Goal: Task Accomplishment & Management: Manage account settings

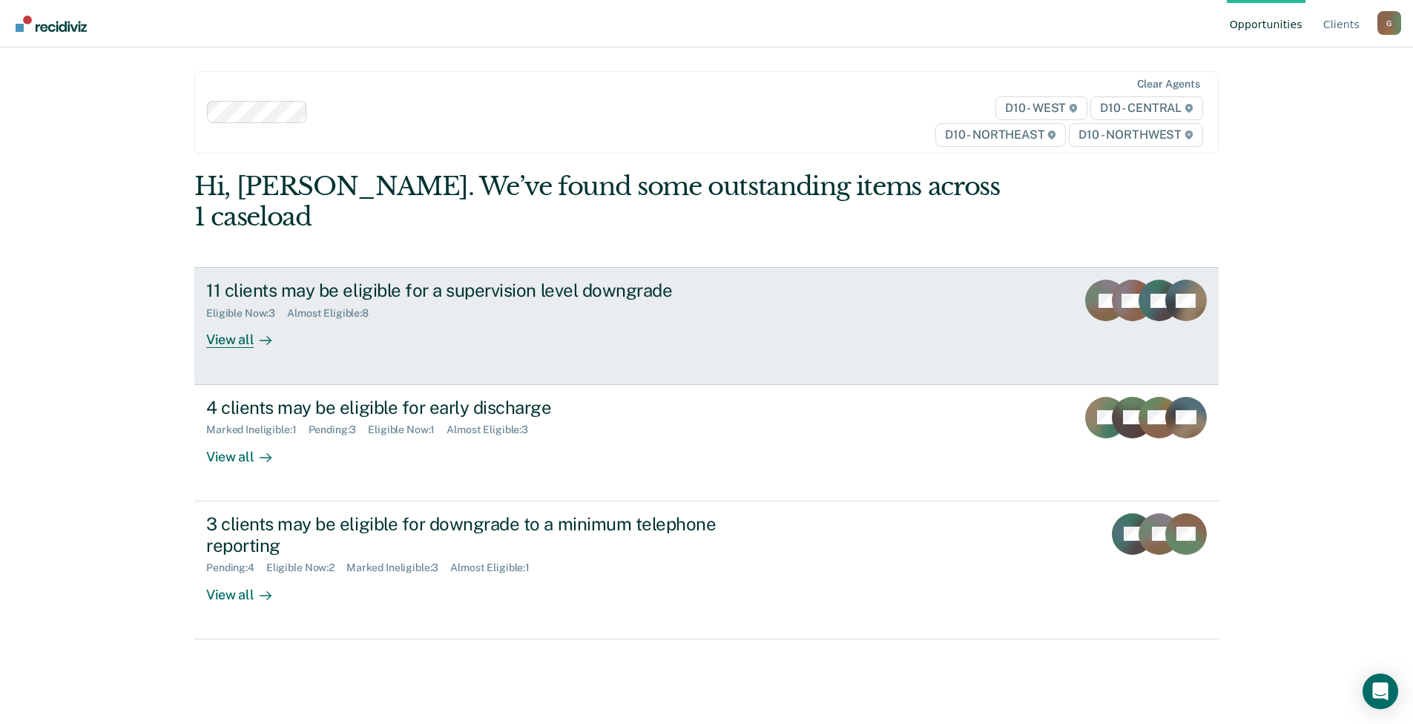
click at [414, 280] on div "11 clients may be eligible for a supervision level downgrade" at bounding box center [466, 291] width 521 height 22
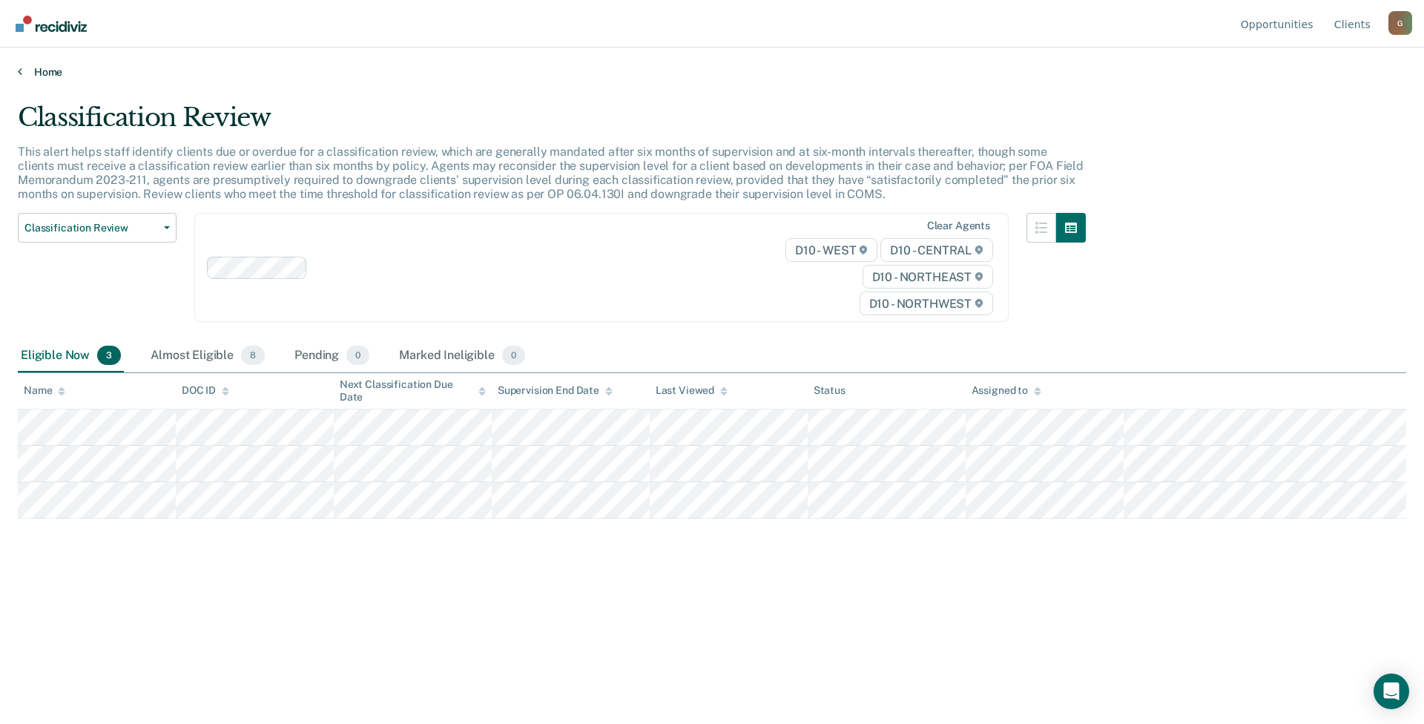
click at [48, 75] on link "Home" at bounding box center [712, 71] width 1388 height 13
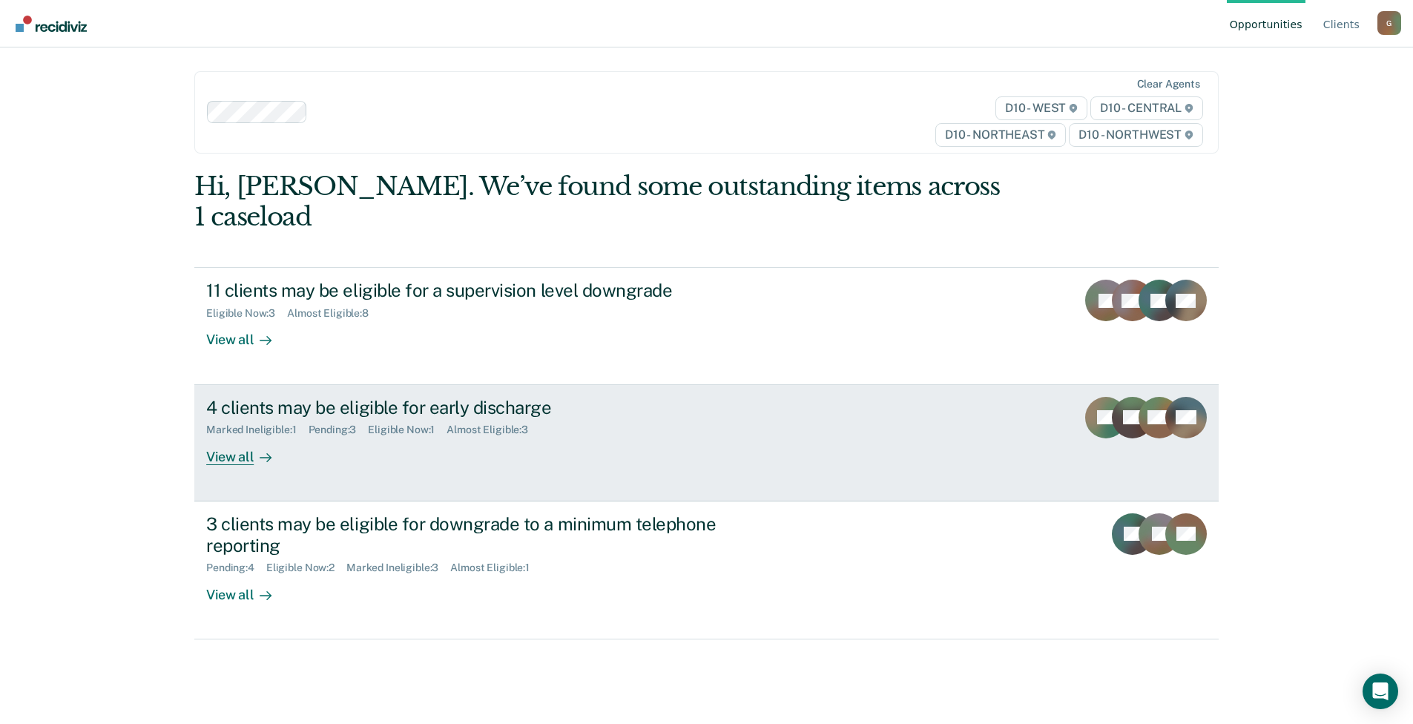
click at [628, 406] on div "4 clients may be eligible for early discharge Marked Ineligible : 1 Pending : 3…" at bounding box center [484, 431] width 556 height 68
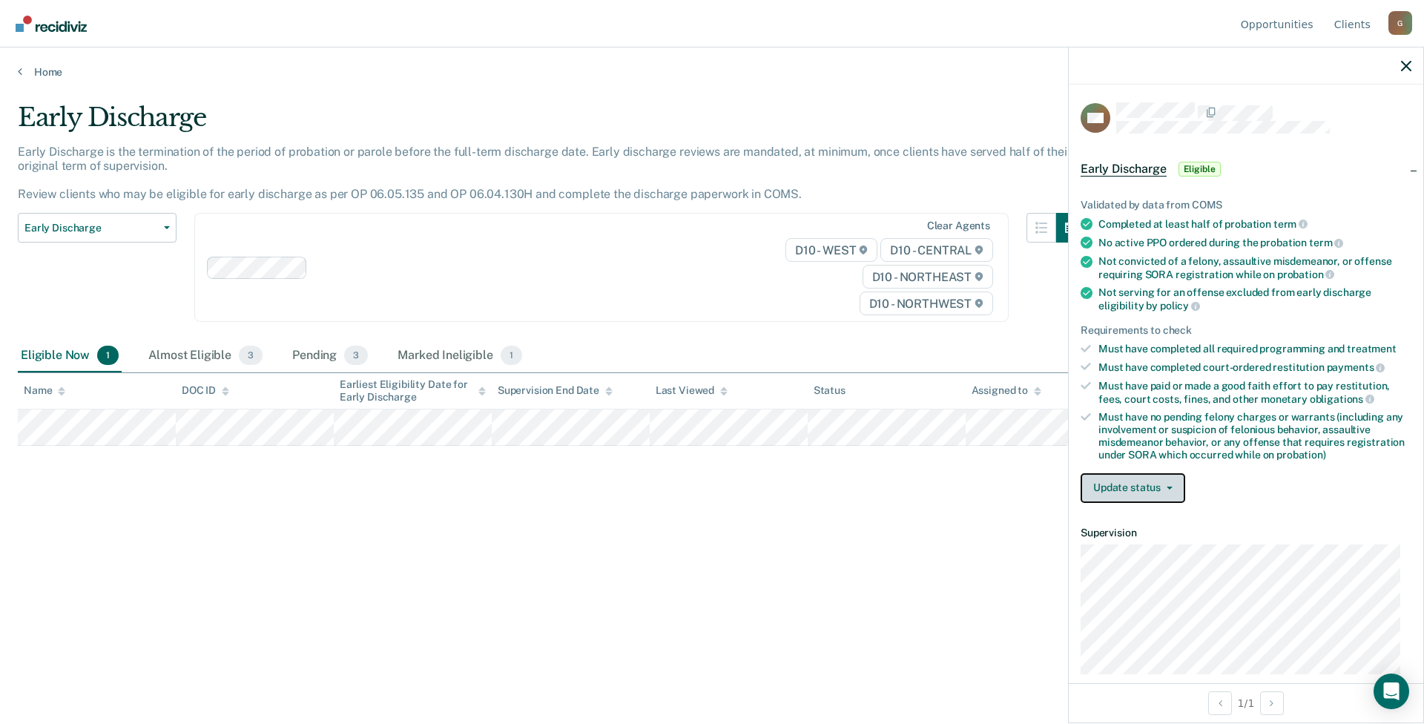
click at [1143, 489] on button "Update status" at bounding box center [1132, 488] width 105 height 30
click at [1141, 545] on button "Mark Ineligible" at bounding box center [1151, 547] width 143 height 24
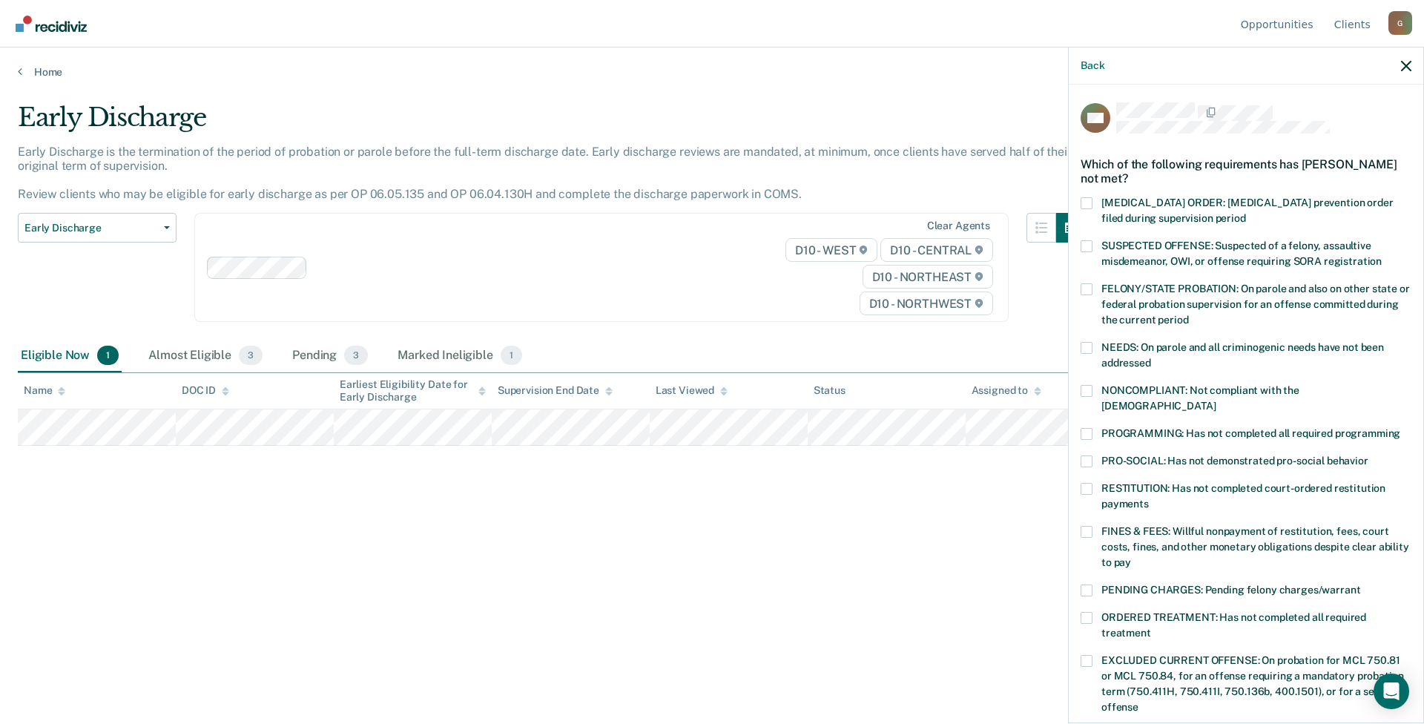
click at [1086, 526] on span at bounding box center [1086, 532] width 12 height 12
click at [1131, 557] on input "FINES & FEES: Willful nonpayment of restitution, fees, court costs, fines, and …" at bounding box center [1131, 557] width 0 height 0
click at [1082, 584] on span at bounding box center [1086, 590] width 12 height 12
click at [1360, 584] on input "PENDING CHARGES: Pending felony charges/warrant" at bounding box center [1360, 584] width 0 height 0
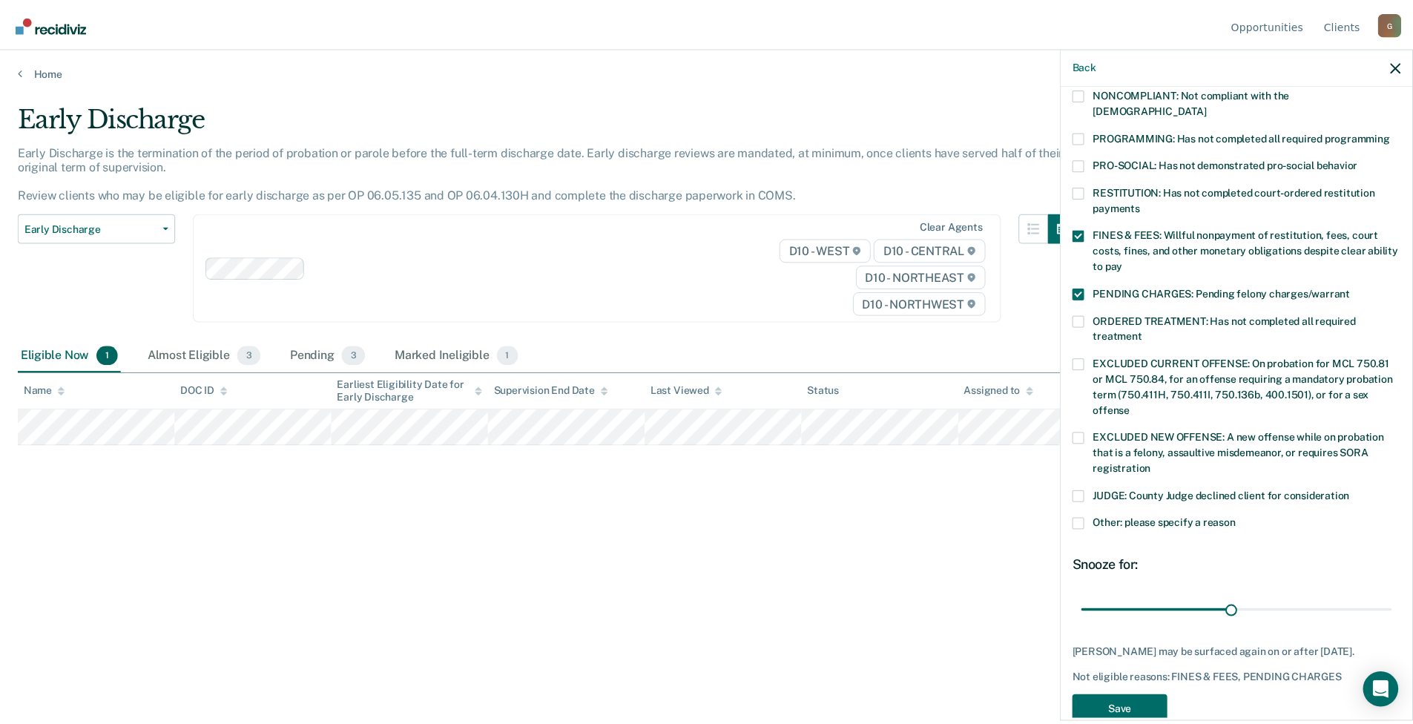
scroll to position [313, 0]
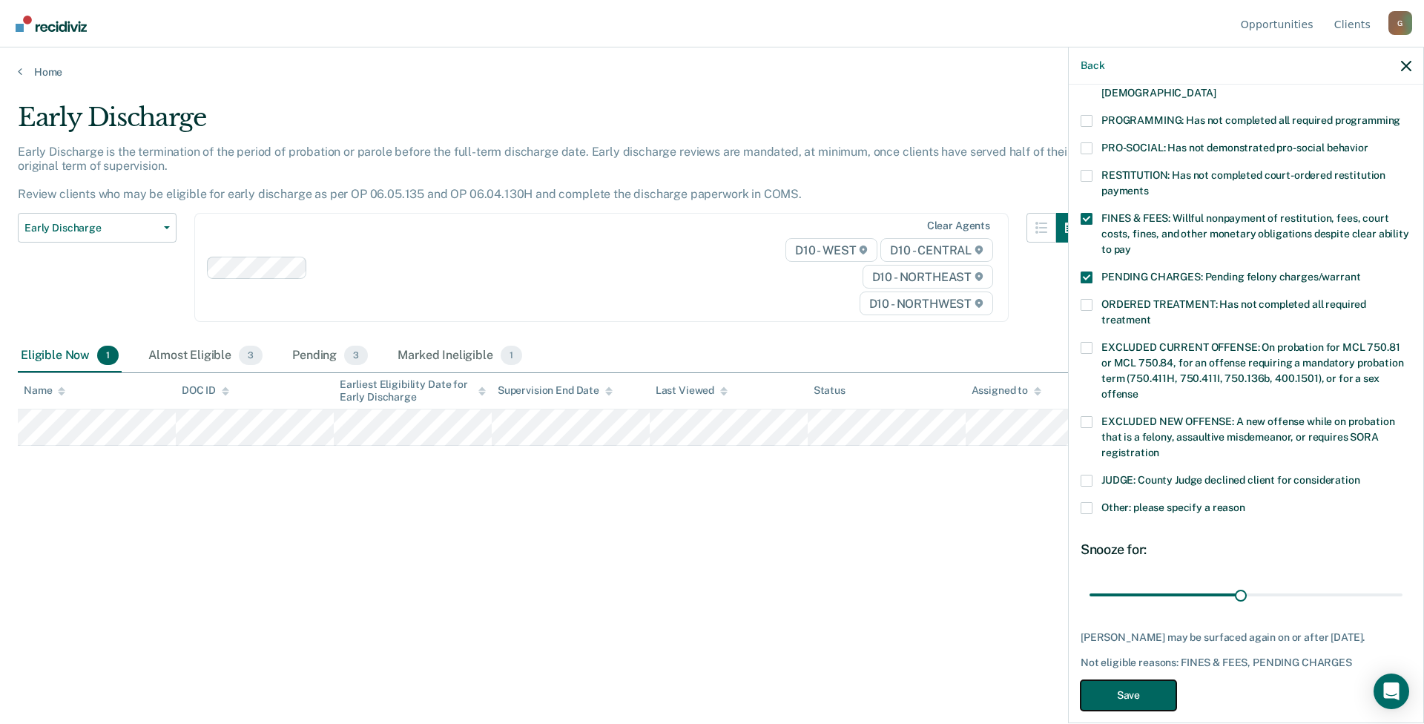
click at [1145, 683] on button "Save" at bounding box center [1128, 695] width 96 height 30
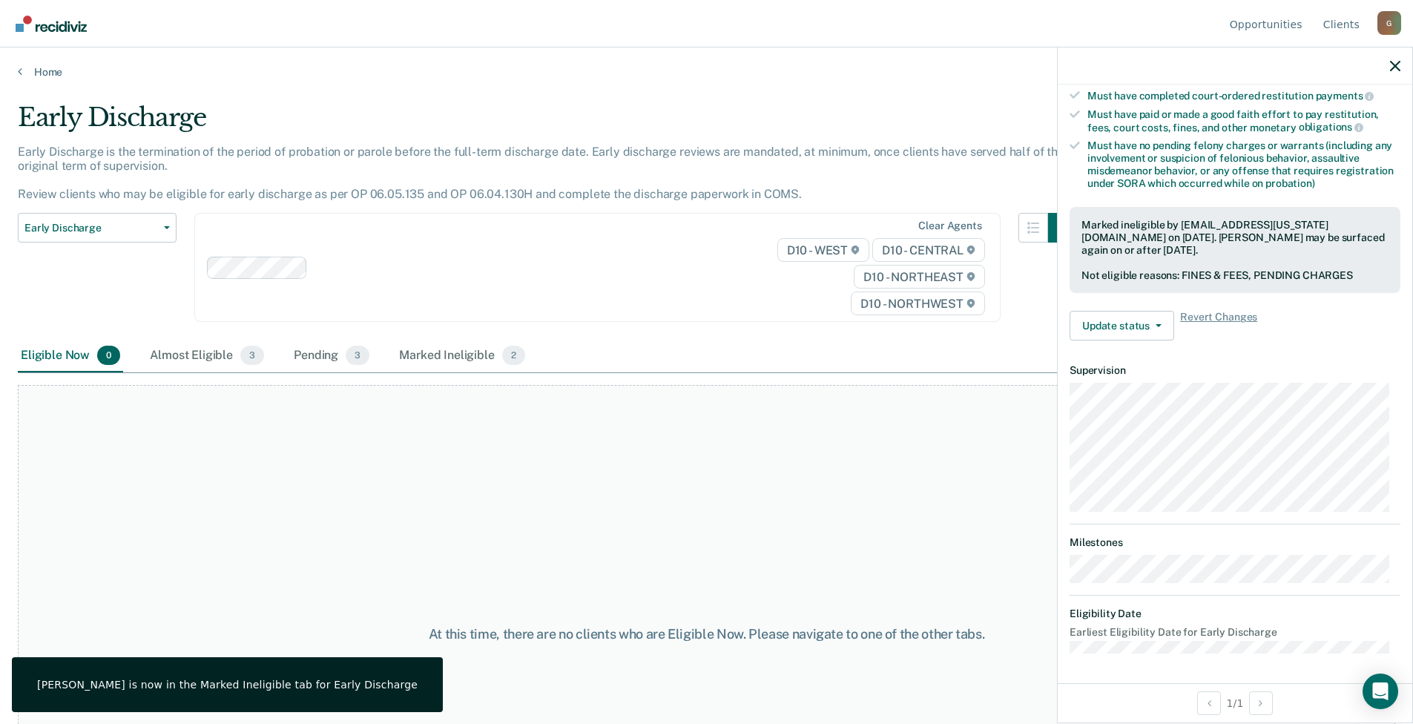
scroll to position [270, 0]
click at [209, 354] on div "Almost Eligible 3" at bounding box center [207, 356] width 120 height 33
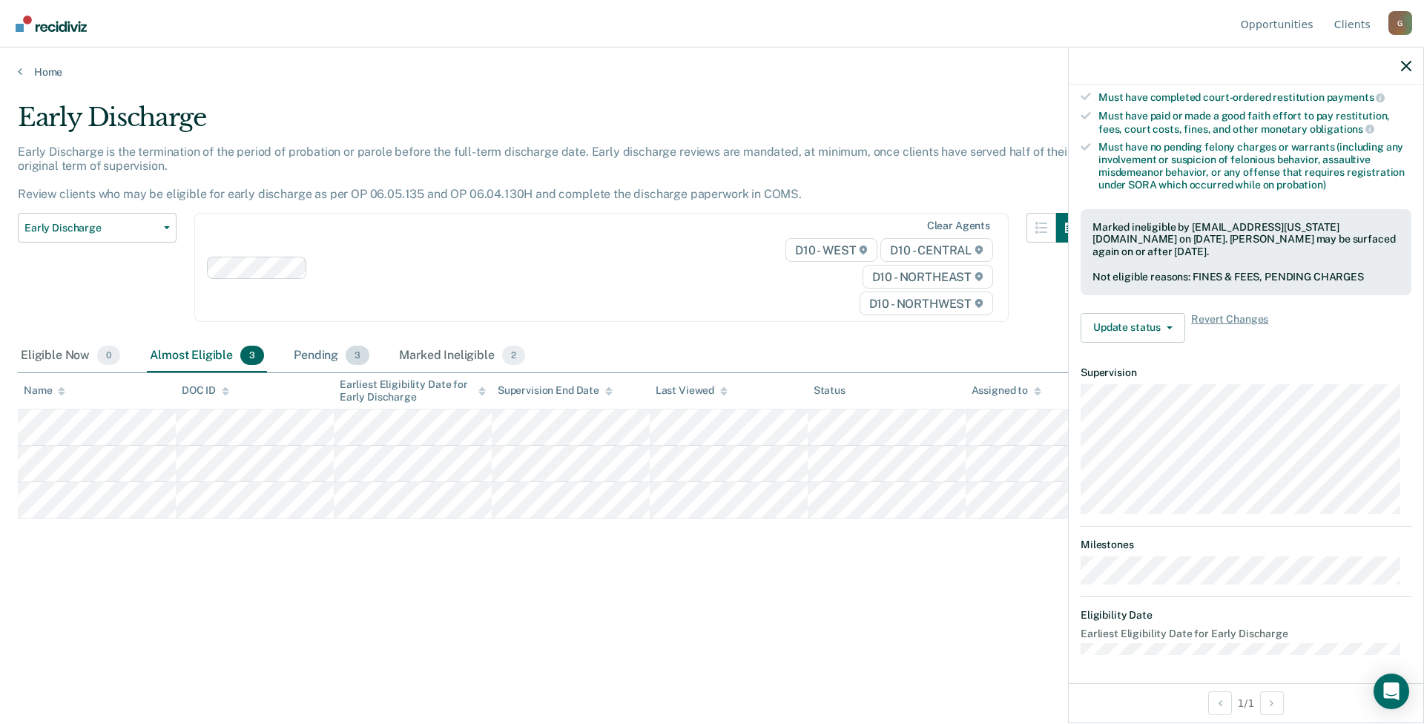
click at [315, 354] on div "Pending 3" at bounding box center [332, 356] width 82 height 33
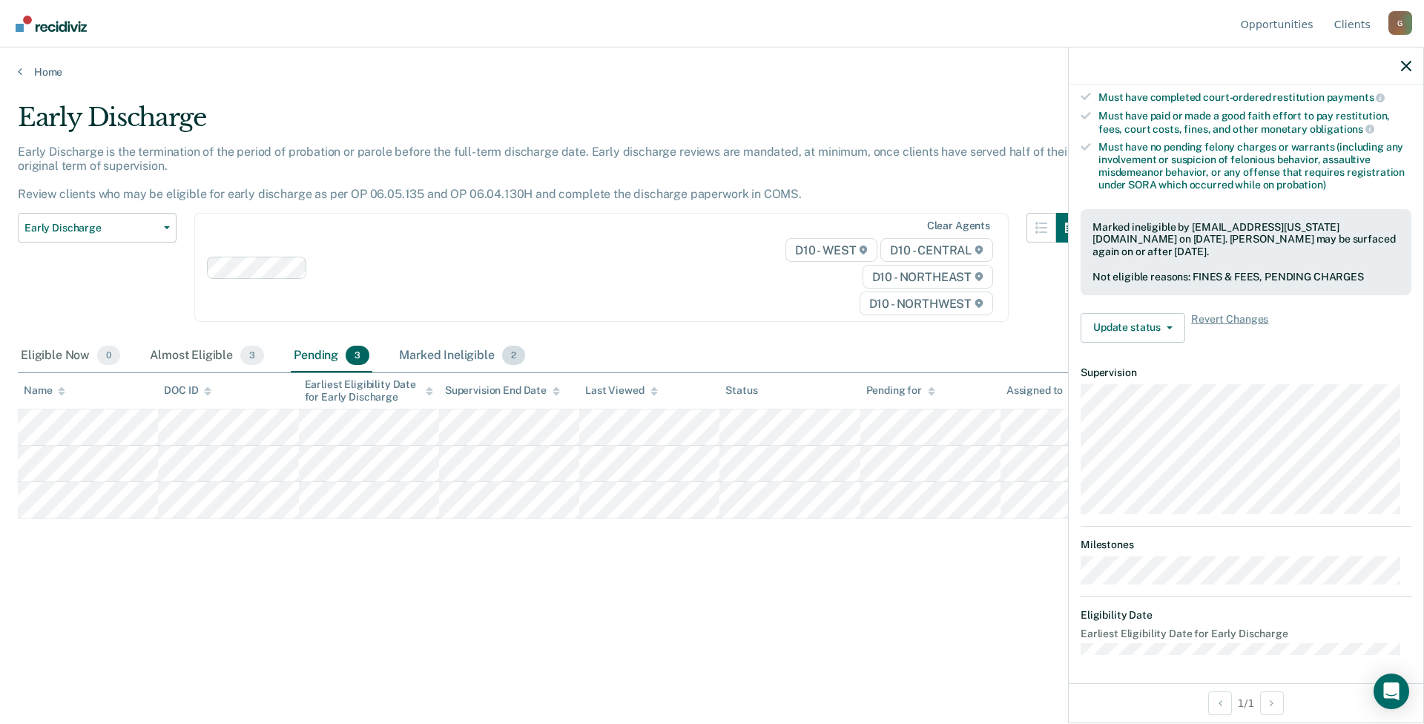
click at [440, 354] on div "Marked Ineligible 2" at bounding box center [462, 356] width 132 height 33
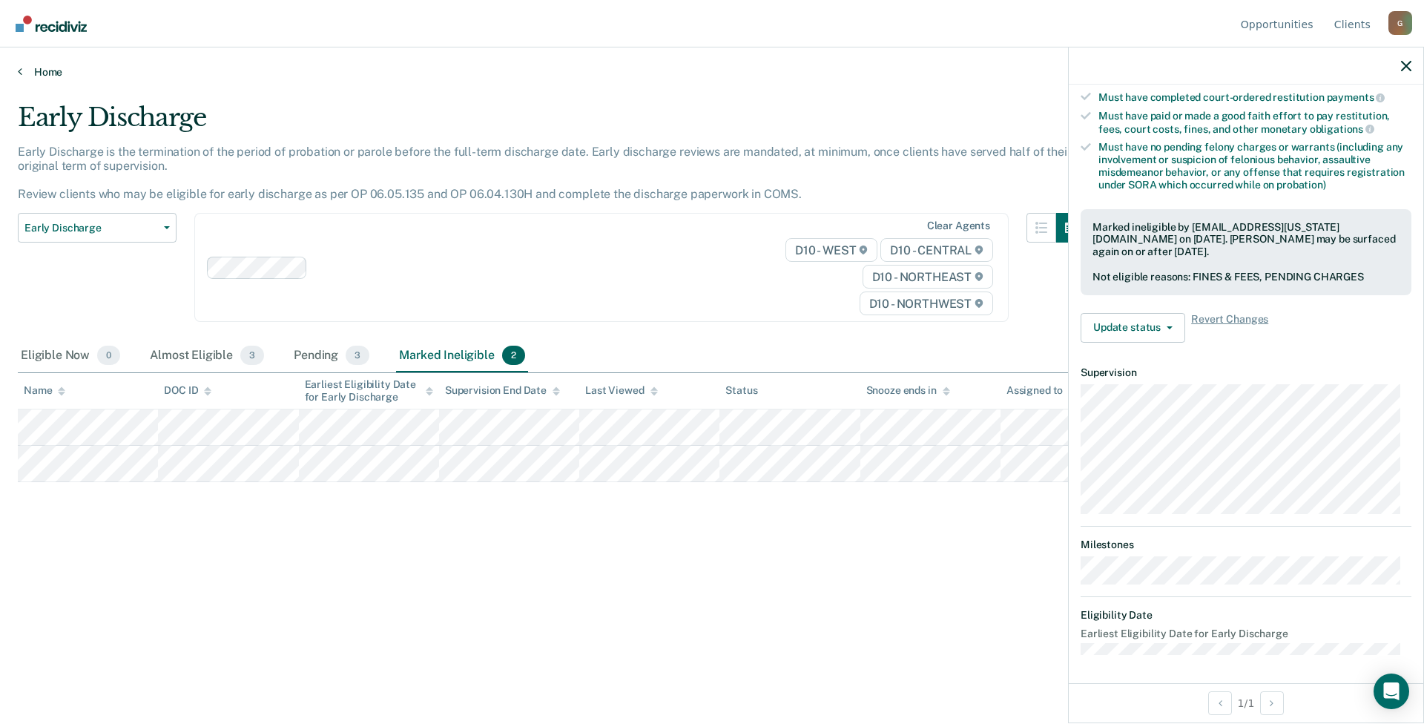
click at [40, 70] on link "Home" at bounding box center [712, 71] width 1388 height 13
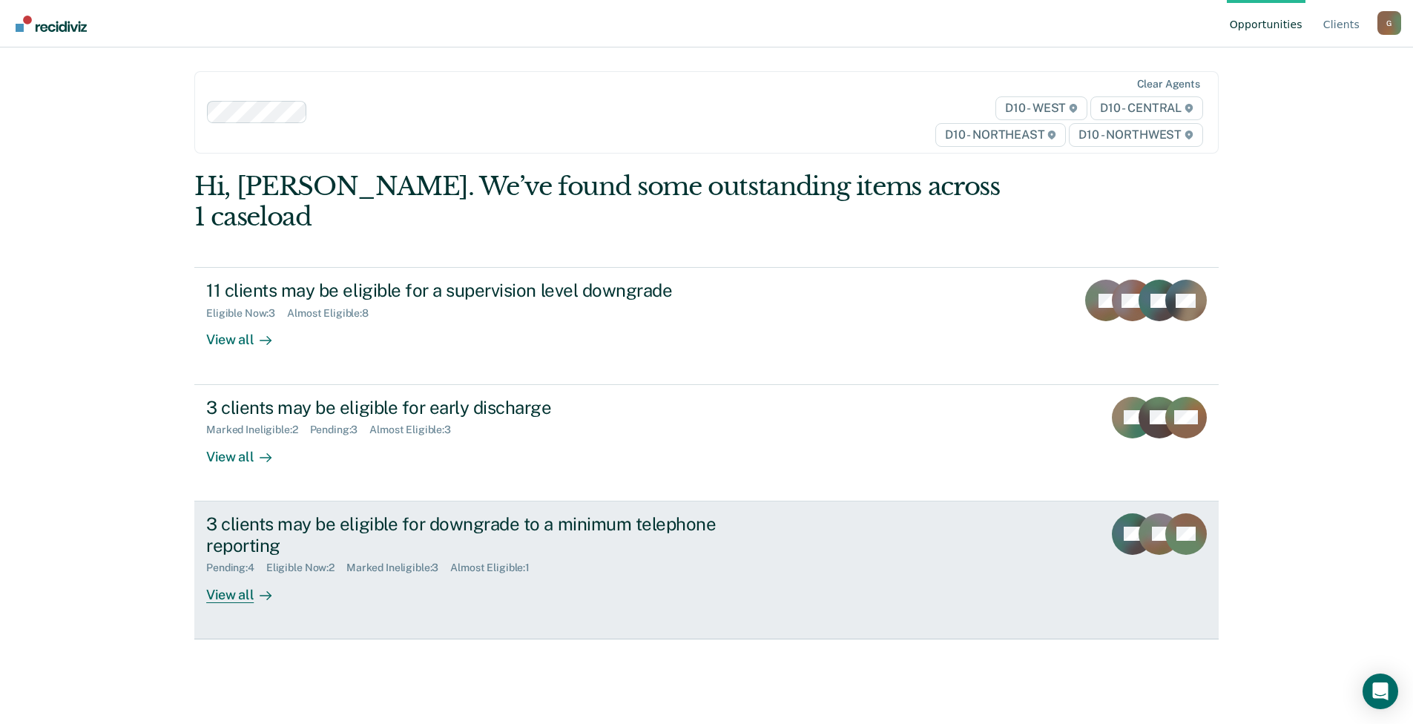
click at [663, 558] on div "3 clients may be eligible for downgrade to a minimum telephone reporting Pendin…" at bounding box center [484, 558] width 556 height 90
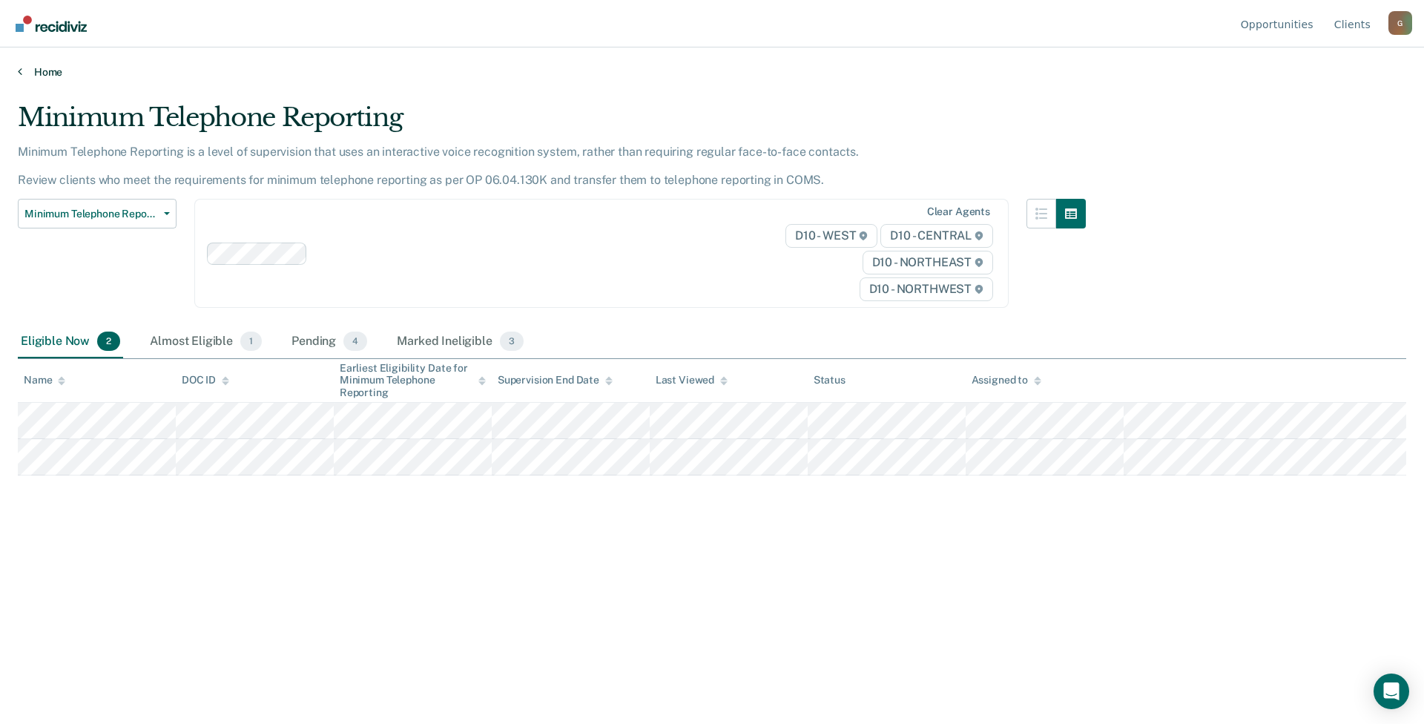
click at [51, 73] on link "Home" at bounding box center [712, 71] width 1388 height 13
